Goal: Task Accomplishment & Management: Manage account settings

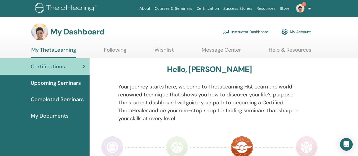
click at [238, 28] on link "Instructor Dashboard" at bounding box center [246, 32] width 46 height 12
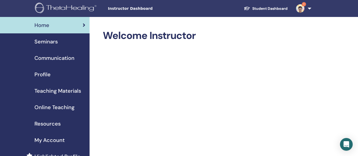
click at [46, 40] on span "Seminars" at bounding box center [45, 42] width 23 height 8
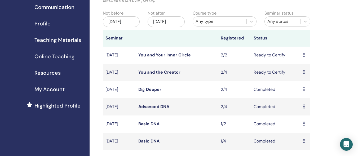
scroll to position [59, 0]
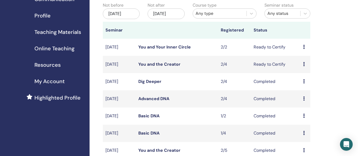
click at [304, 66] on icon at bounding box center [304, 64] width 2 height 4
click at [150, 67] on link "You and the Creator" at bounding box center [159, 65] width 42 height 6
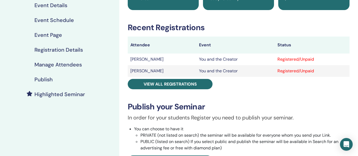
scroll to position [70, 0]
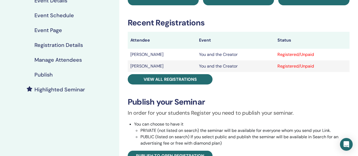
click at [71, 60] on h4 "Manage Attendees" at bounding box center [57, 60] width 47 height 6
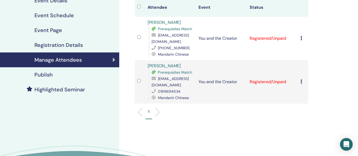
click at [303, 40] on div "Cancel Registration Do not auto-certify Mark as Paid Mark as Unpaid Mark as Abs…" at bounding box center [303, 38] width 5 height 6
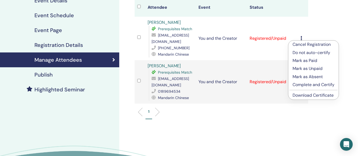
click at [306, 86] on p "Complete and Certify" at bounding box center [314, 85] width 42 height 6
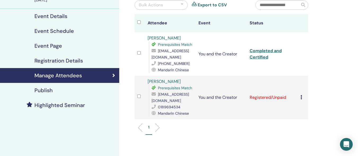
scroll to position [56, 0]
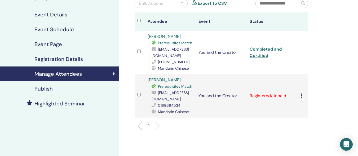
click at [300, 96] on td "Cancel Registration Do not auto-certify Mark as Paid Mark as Unpaid Mark as Abs…" at bounding box center [303, 95] width 10 height 43
click at [302, 96] on icon at bounding box center [302, 96] width 2 height 4
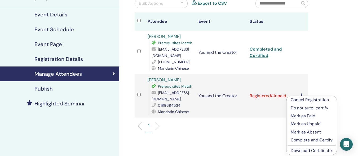
click at [297, 141] on p "Complete and Certify" at bounding box center [312, 140] width 42 height 6
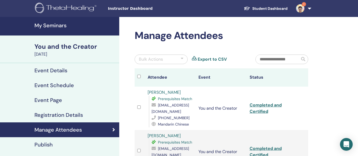
click at [71, 45] on div "You and the Creator" at bounding box center [75, 46] width 82 height 9
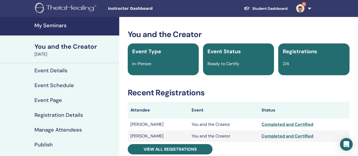
click at [55, 22] on link "My Seminars" at bounding box center [59, 26] width 119 height 19
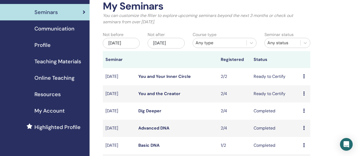
scroll to position [35, 0]
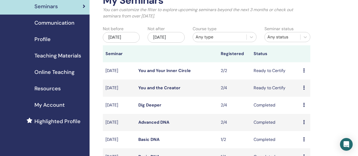
click at [157, 73] on link "You and Your Inner Circle" at bounding box center [164, 71] width 53 height 6
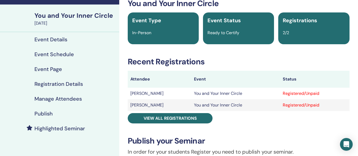
scroll to position [43, 0]
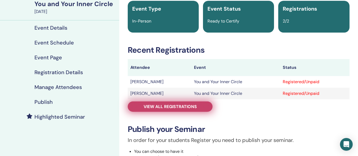
click at [156, 103] on link "View all registrations" at bounding box center [170, 107] width 85 height 10
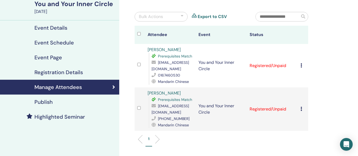
click at [301, 65] on icon at bounding box center [302, 65] width 2 height 4
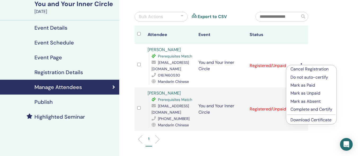
click at [303, 107] on p "Complete and Certify" at bounding box center [312, 109] width 42 height 6
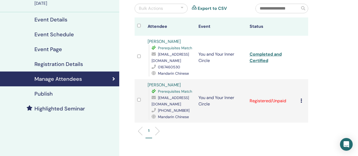
scroll to position [57, 0]
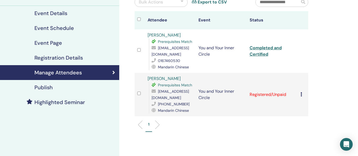
click at [302, 94] on icon at bounding box center [302, 94] width 2 height 4
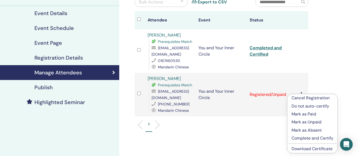
click at [311, 138] on p "Complete and Certify" at bounding box center [313, 138] width 42 height 6
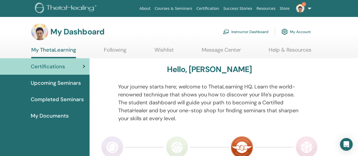
click at [251, 31] on link "Instructor Dashboard" at bounding box center [246, 32] width 46 height 12
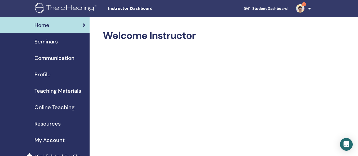
click at [51, 40] on span "Seminars" at bounding box center [45, 42] width 23 height 8
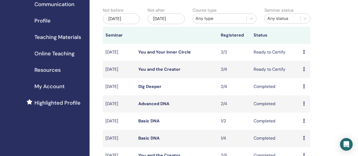
scroll to position [55, 0]
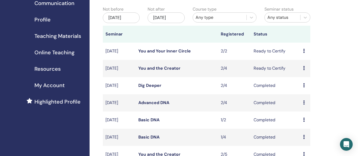
click at [165, 54] on link "You and Your Inner Circle" at bounding box center [164, 51] width 53 height 6
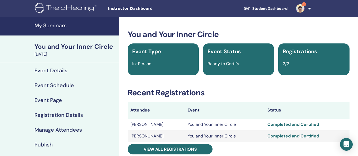
click at [50, 22] on h4 "My Seminars" at bounding box center [75, 25] width 82 height 6
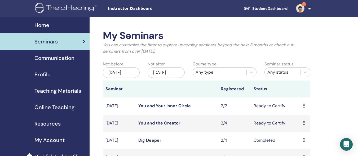
click at [152, 126] on link "You and the Creator" at bounding box center [159, 123] width 42 height 6
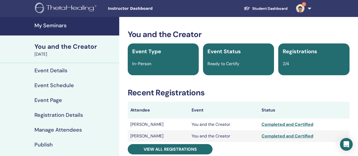
click at [47, 24] on h4 "My Seminars" at bounding box center [75, 25] width 82 height 6
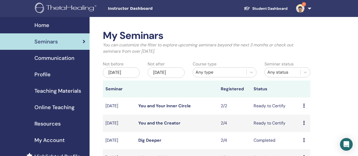
click at [144, 142] on td "Dig Deeper" at bounding box center [177, 140] width 82 height 17
click at [146, 143] on link "Dig Deeper" at bounding box center [149, 141] width 23 height 6
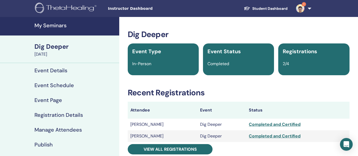
click at [51, 22] on h4 "My Seminars" at bounding box center [75, 25] width 82 height 6
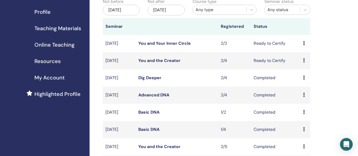
scroll to position [66, 0]
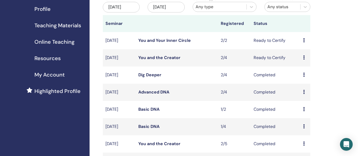
click at [156, 95] on link "Advanced DNA" at bounding box center [153, 92] width 31 height 6
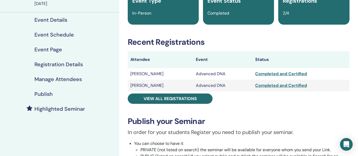
scroll to position [53, 0]
